Goal: Navigation & Orientation: Understand site structure

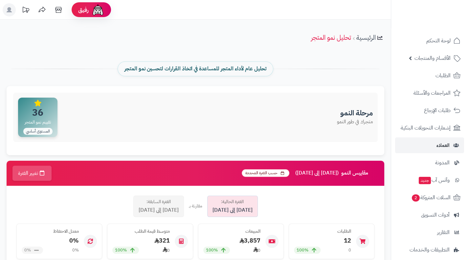
click at [444, 149] on span "العملاء" at bounding box center [442, 144] width 13 height 9
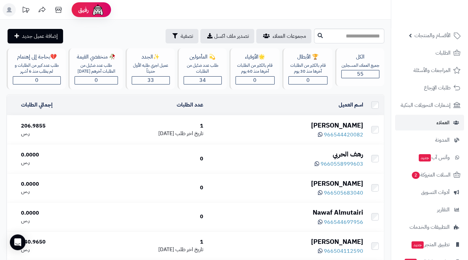
scroll to position [58, 0]
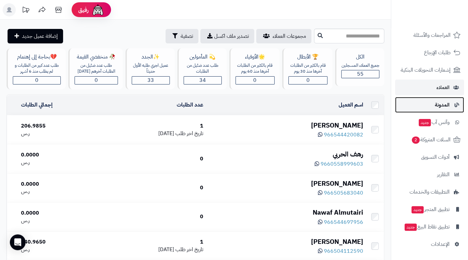
click at [445, 105] on span "المدونة" at bounding box center [442, 104] width 15 height 9
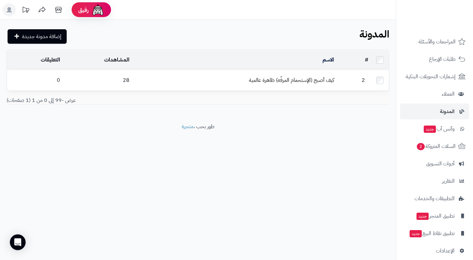
scroll to position [58, 0]
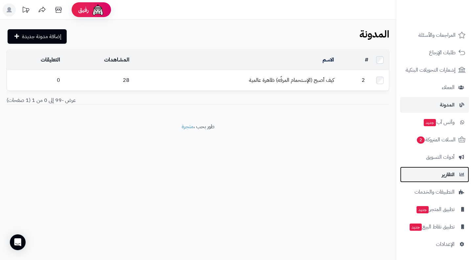
click at [446, 177] on span "التقارير" at bounding box center [447, 174] width 13 height 9
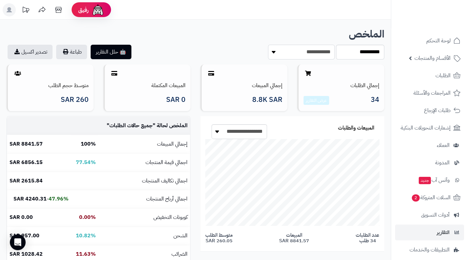
click at [272, 54] on select "**********" at bounding box center [301, 52] width 67 height 15
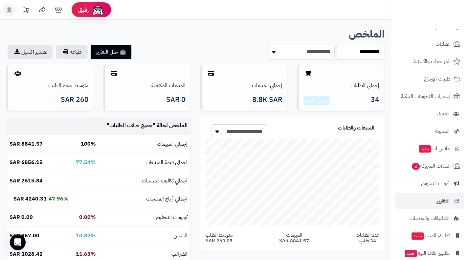
scroll to position [58, 0]
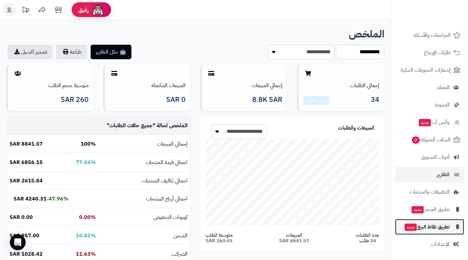
click at [435, 228] on span "تطبيق نقاط البيع جديد" at bounding box center [427, 226] width 46 height 9
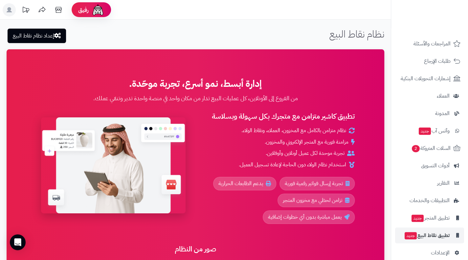
scroll to position [58, 0]
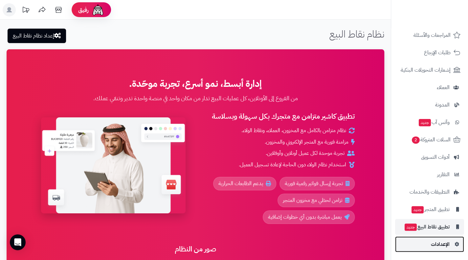
click at [440, 246] on span "الإعدادات" at bounding box center [440, 243] width 19 height 9
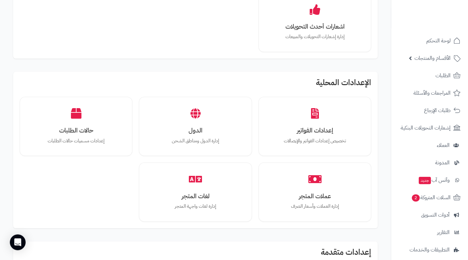
scroll to position [434, 0]
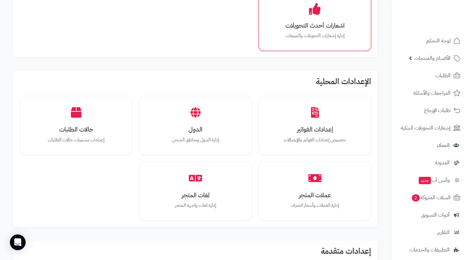
click at [324, 28] on h3 "اشعارات أحدث التحويلات" at bounding box center [315, 25] width 90 height 7
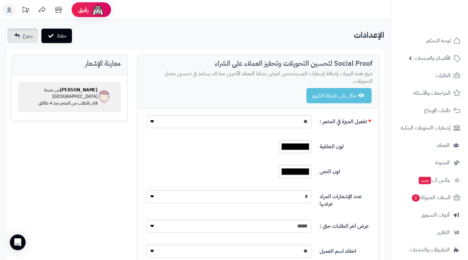
click at [19, 40] on link "رجوع" at bounding box center [23, 36] width 30 height 14
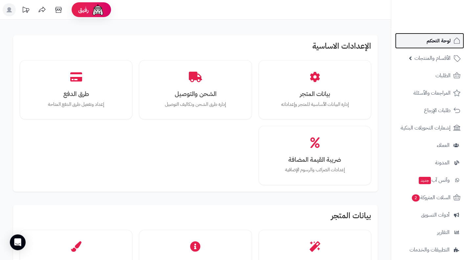
click at [440, 44] on span "لوحة التحكم" at bounding box center [438, 40] width 24 height 9
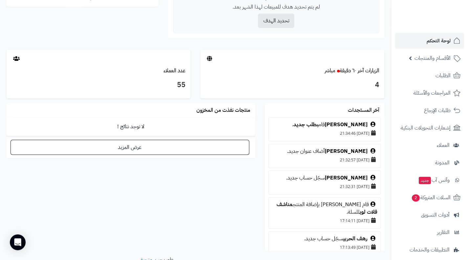
scroll to position [298, 0]
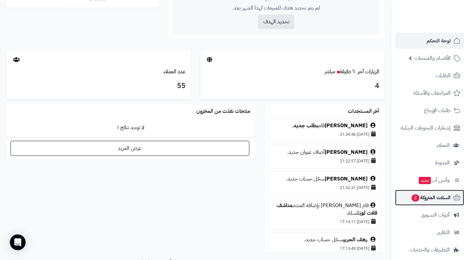
click at [438, 195] on span "السلات المتروكة 2" at bounding box center [431, 197] width 40 height 9
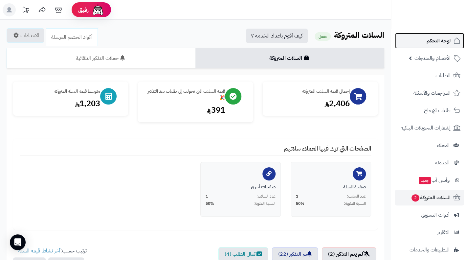
click at [443, 41] on span "لوحة التحكم" at bounding box center [438, 40] width 24 height 9
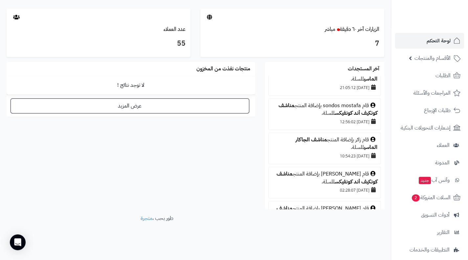
scroll to position [776, 0]
